Goal: Use online tool/utility

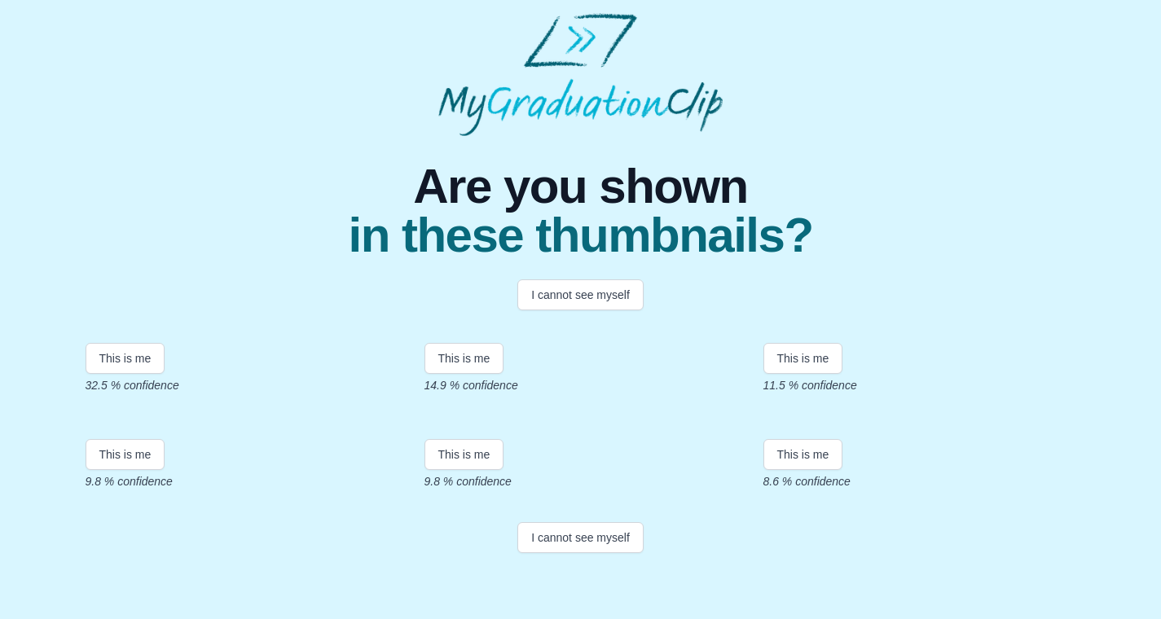
scroll to position [17, 0]
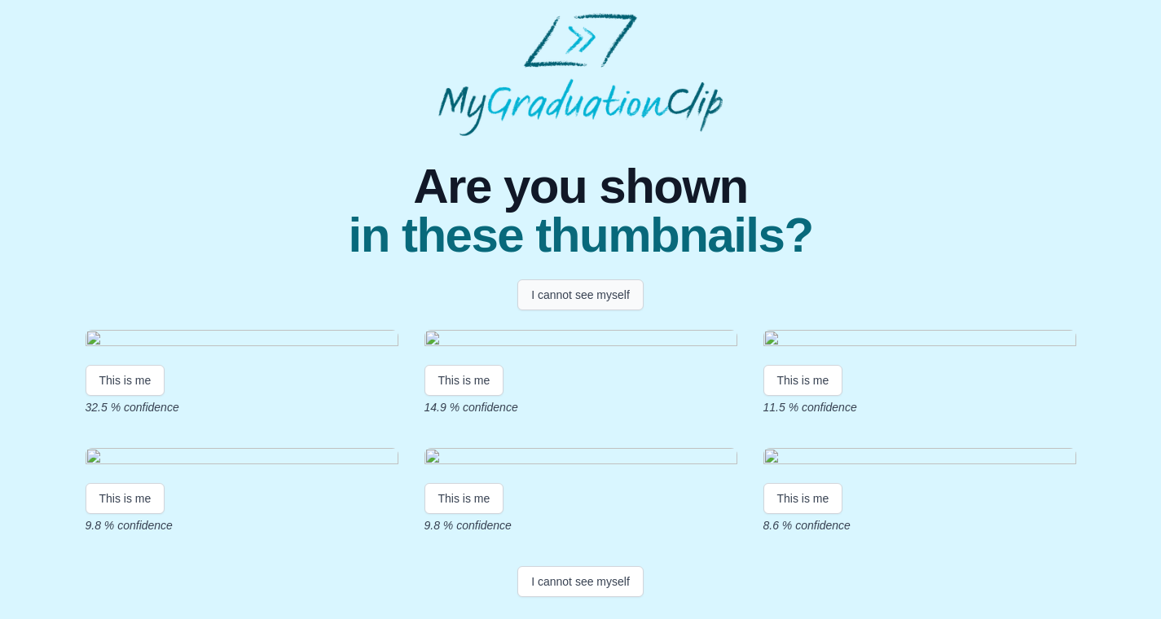
click at [582, 279] on button "I cannot see myself" at bounding box center [580, 294] width 126 height 31
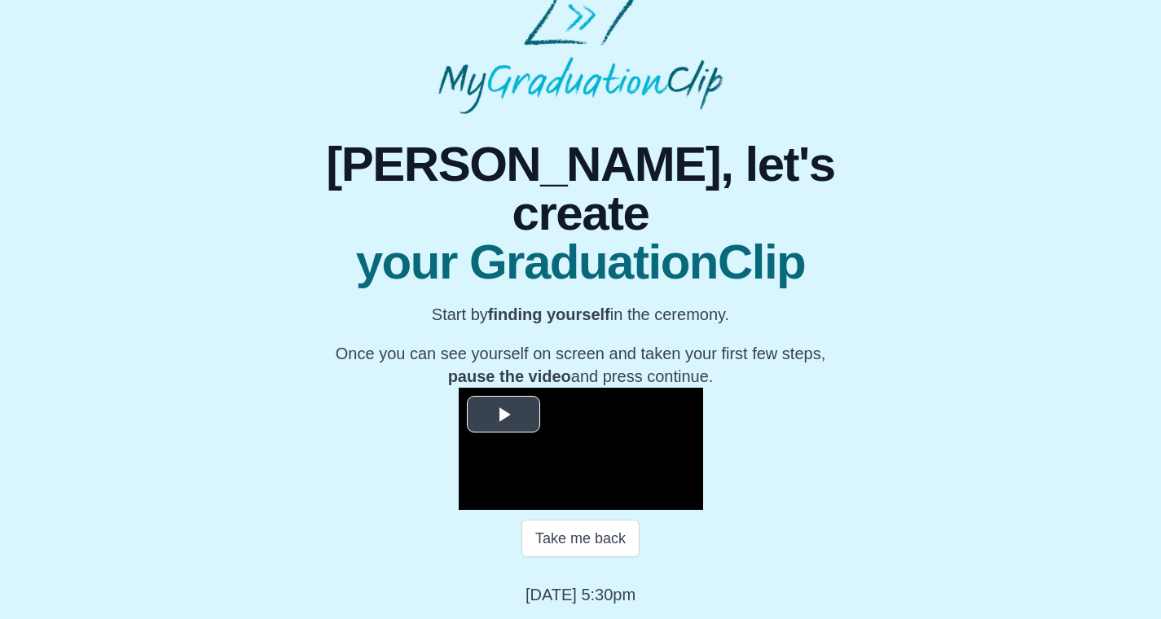
scroll to position [178, 0]
click at [503, 415] on span "Video Player" at bounding box center [503, 415] width 0 height 0
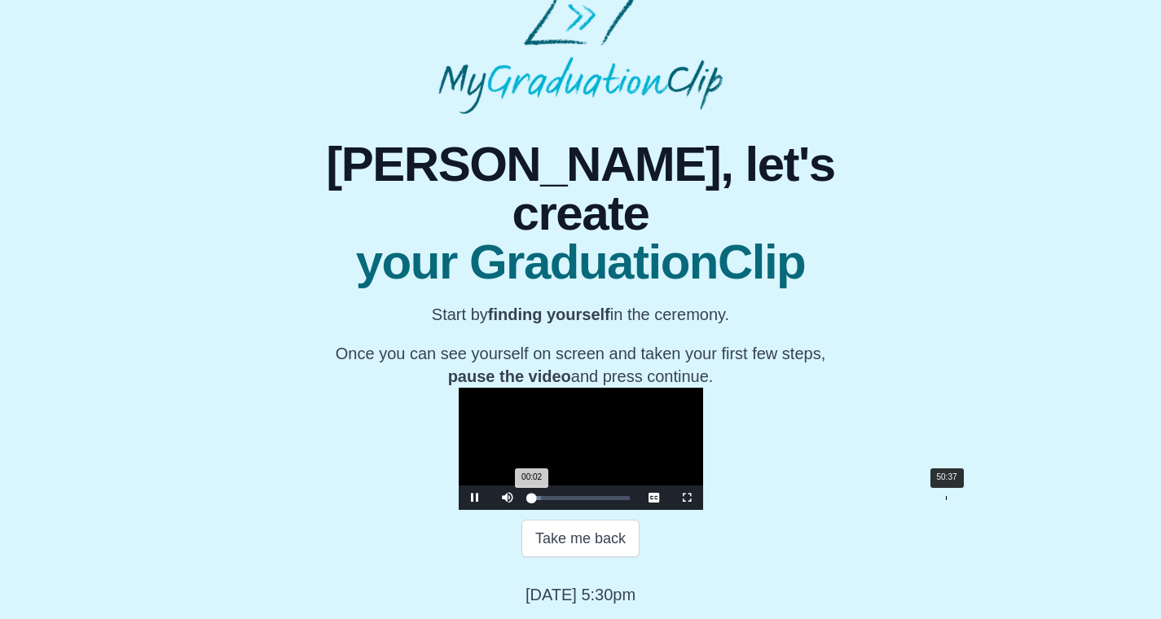
click at [638, 491] on div "Loaded : 0% 50:37 00:02 Progress : 0%" at bounding box center [581, 498] width 114 height 24
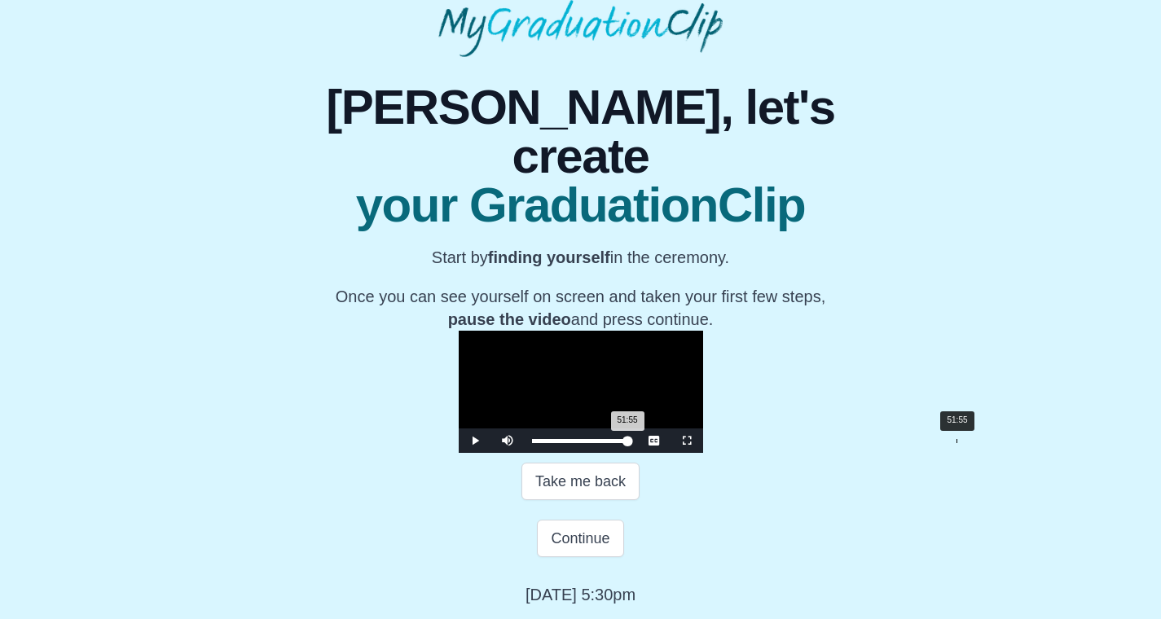
click at [630, 443] on div "Loaded : 0% 51:55 51:55 Progress : 0%" at bounding box center [581, 441] width 98 height 4
click at [628, 443] on div "52:25 Progress : 0%" at bounding box center [580, 441] width 96 height 4
click at [629, 443] on div "52:43 Progress : 0%" at bounding box center [580, 441] width 97 height 4
click at [988, 402] on div "**********" at bounding box center [580, 331] width 1135 height 549
click at [630, 443] on div "53:00 Progress : 0%" at bounding box center [581, 441] width 98 height 4
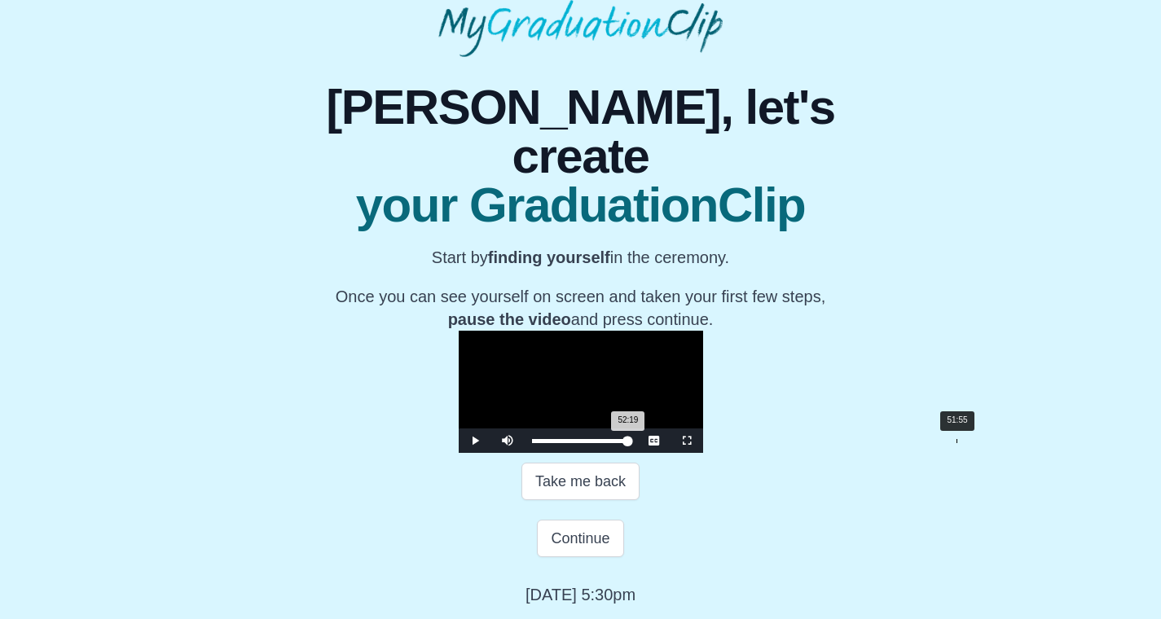
click at [628, 443] on div "52:19 Progress : 0%" at bounding box center [580, 441] width 96 height 4
click at [627, 443] on div "51:49 Progress : 0%" at bounding box center [579, 441] width 95 height 4
click at [627, 443] on div "51:31 Progress : 0%" at bounding box center [579, 441] width 95 height 4
click at [626, 443] on div "51:13 Progress : 0%" at bounding box center [579, 441] width 95 height 4
click at [626, 443] on div "50:55 Progress : 0%" at bounding box center [579, 441] width 94 height 4
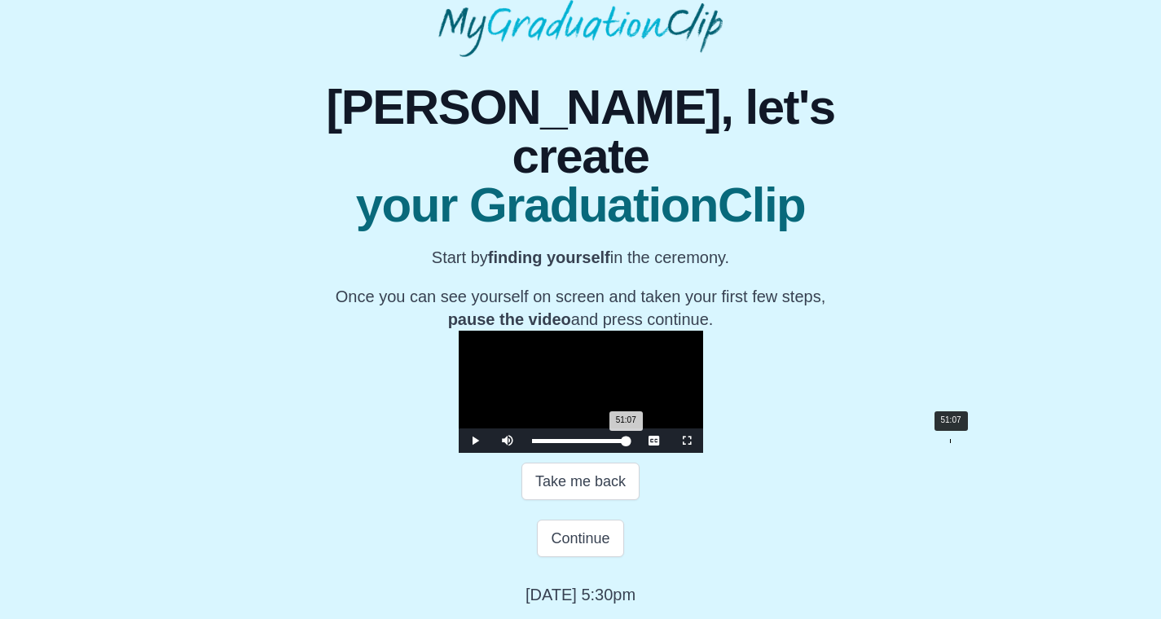
click at [626, 443] on div "51:07 Progress : 0%" at bounding box center [579, 441] width 95 height 4
click at [629, 443] on div "52:19 Progress : 0%" at bounding box center [580, 441] width 97 height 4
click at [475, 441] on span "Video Player" at bounding box center [475, 441] width 0 height 0
